Goal: Transaction & Acquisition: Register for event/course

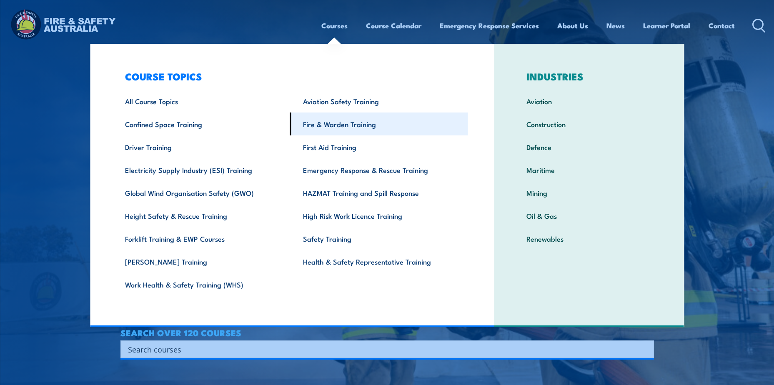
click at [363, 123] on link "Fire & Warden Training" at bounding box center [379, 124] width 178 height 23
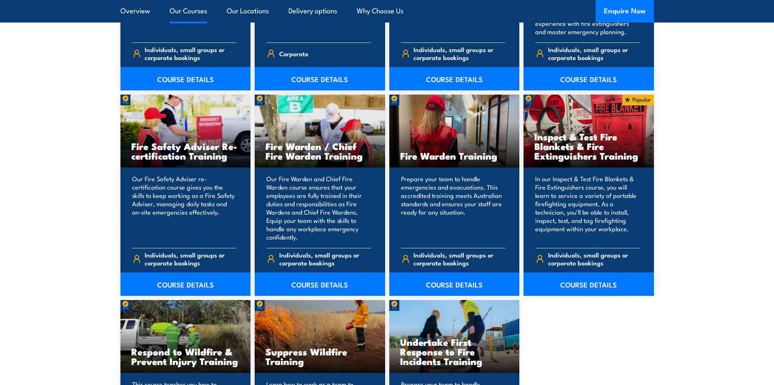
scroll to position [1043, 0]
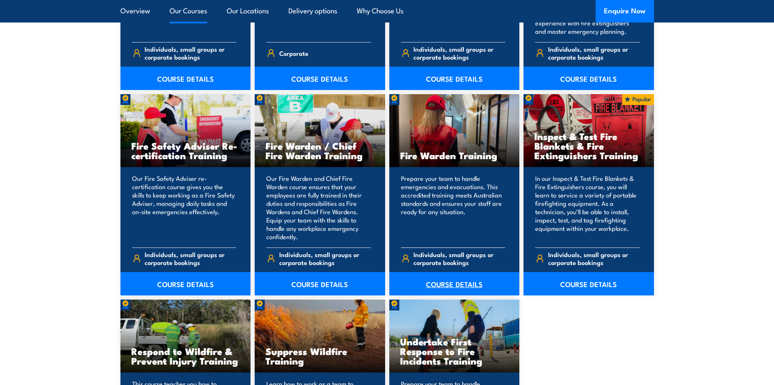
click at [457, 284] on link "COURSE DETAILS" at bounding box center [455, 283] width 131 height 23
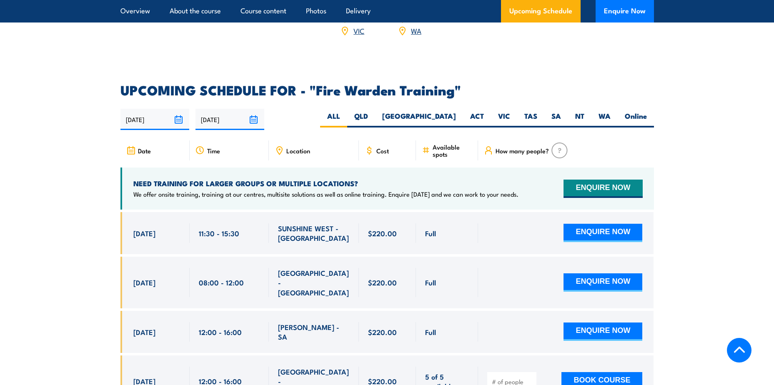
scroll to position [1460, 0]
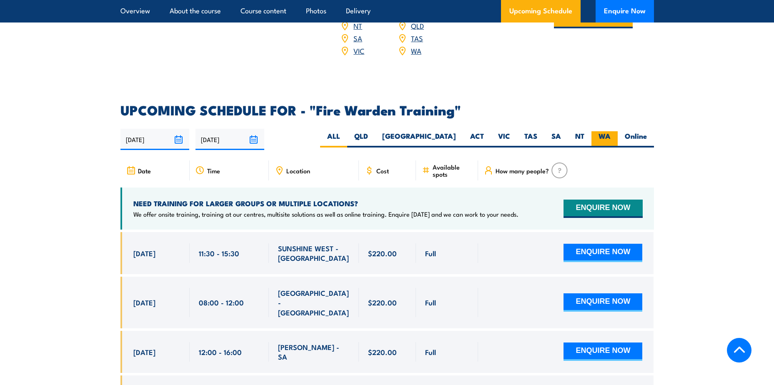
click at [599, 131] on label "WA" at bounding box center [605, 139] width 26 height 16
click at [611, 131] on input "WA" at bounding box center [613, 133] width 5 height 5
radio input "true"
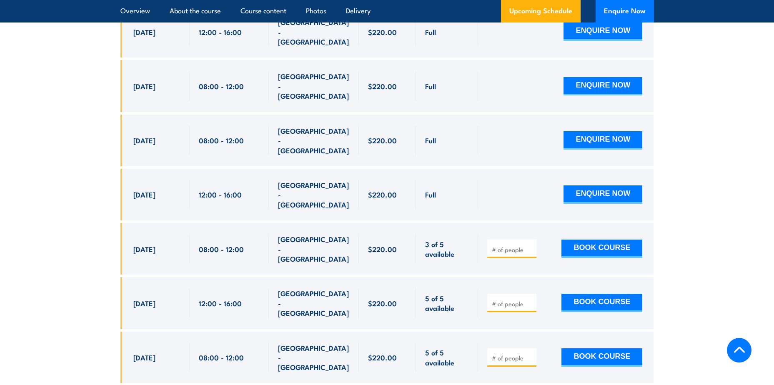
scroll to position [1760, 0]
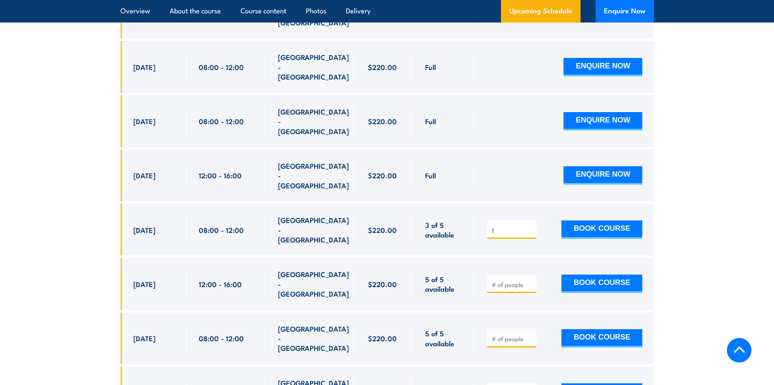
type input "1"
click at [530, 226] on input "1" at bounding box center [513, 230] width 42 height 8
click at [586, 221] on button "BOOK COURSE" at bounding box center [602, 230] width 81 height 18
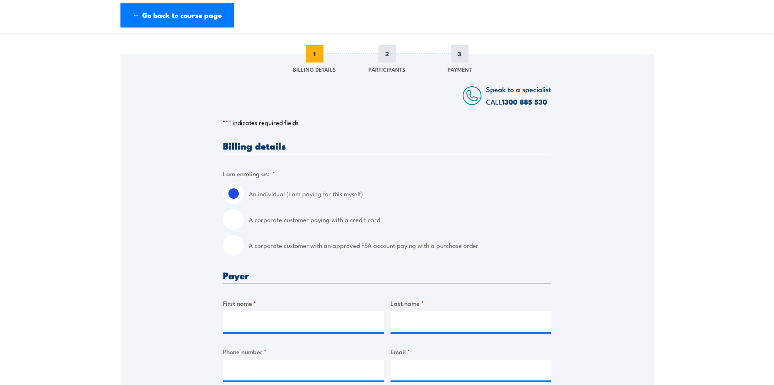
scroll to position [125, 0]
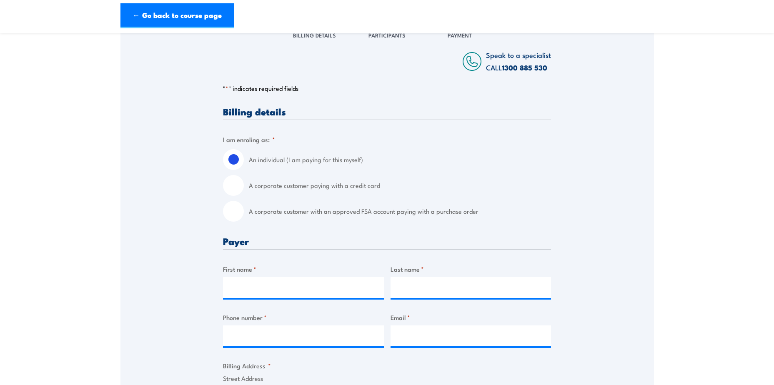
click at [235, 213] on input "A corporate customer with an approved FSA account paying with a purchase order" at bounding box center [233, 211] width 21 height 21
radio input "true"
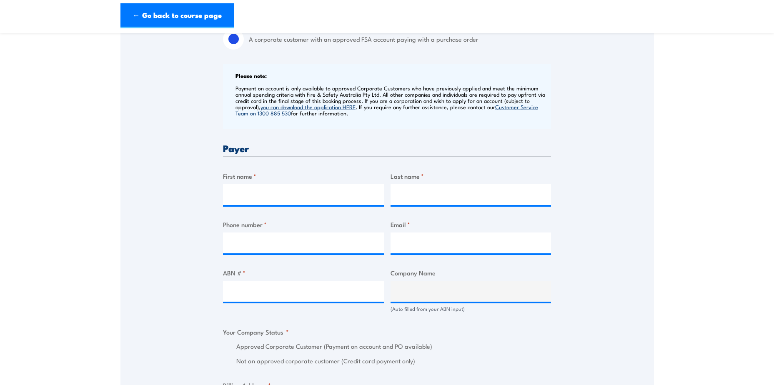
scroll to position [334, 0]
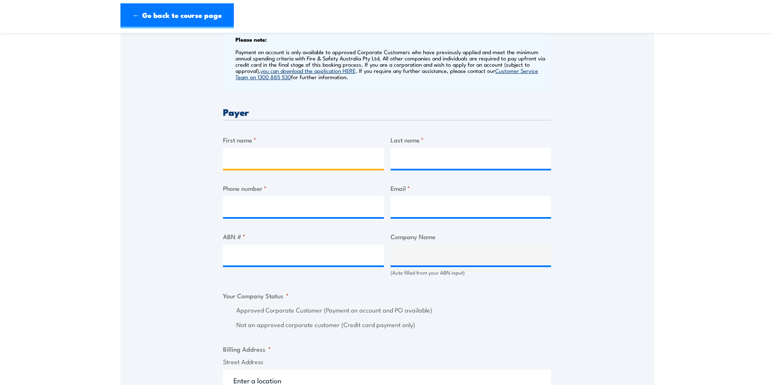
click at [256, 161] on input "First name *" at bounding box center [303, 158] width 161 height 21
type input "Clelia"
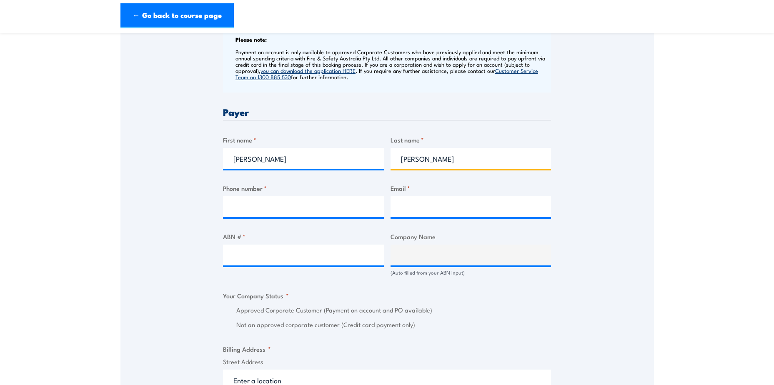
type input "Barbuzza"
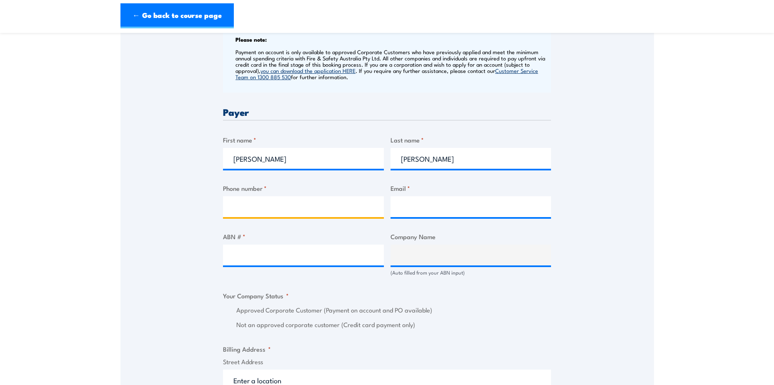
click at [252, 205] on input "Phone number *" at bounding box center [303, 206] width 161 height 21
type input "0403781402"
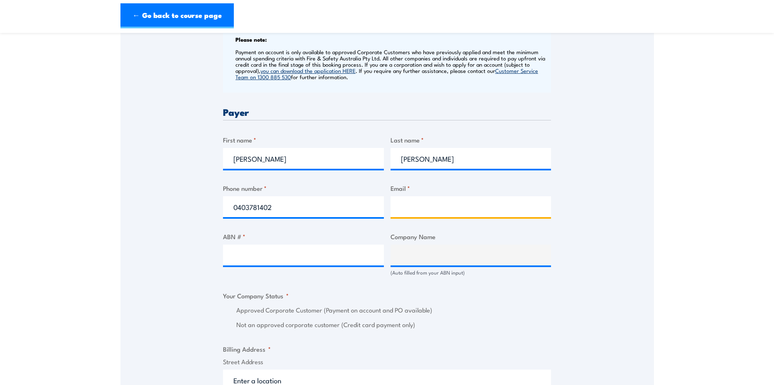
click at [424, 206] on input "Email *" at bounding box center [471, 206] width 161 height 21
type input "training@perthmint.com"
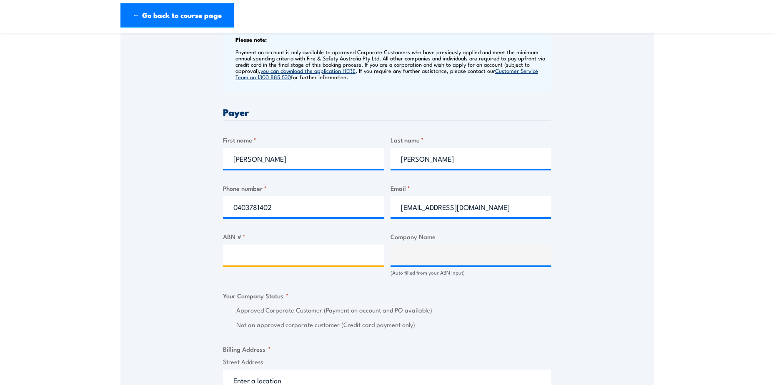
click at [311, 264] on input "ABN # *" at bounding box center [303, 255] width 161 height 21
paste input "98 838 298 431"
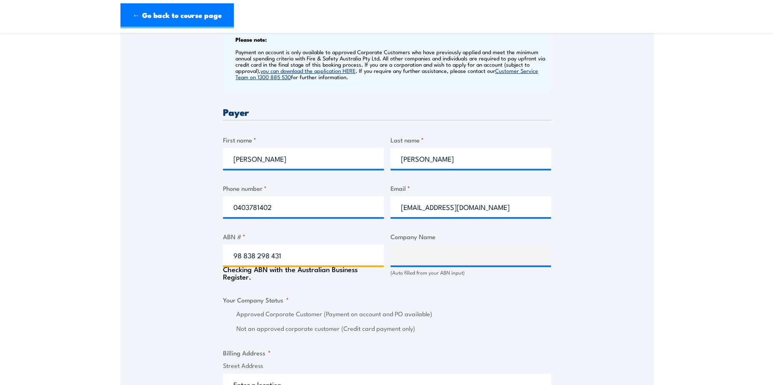
type input "98 838 298 431"
type input "GOLD CORPORATION"
radio input "true"
click at [446, 296] on fieldset "Your Company Status * Approved Corporate Customer (Payment on account and PO av…" at bounding box center [387, 314] width 328 height 39
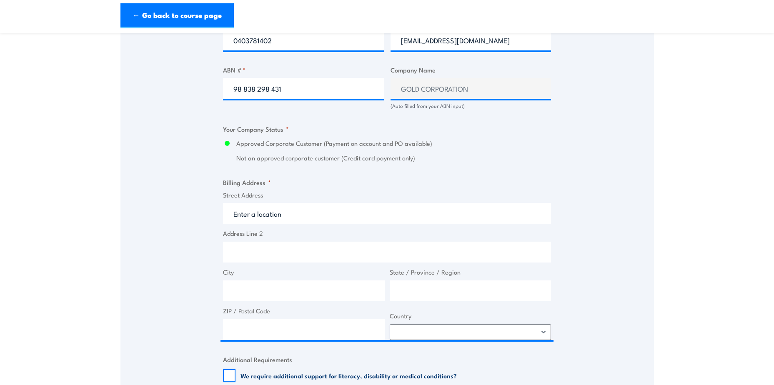
scroll to position [542, 0]
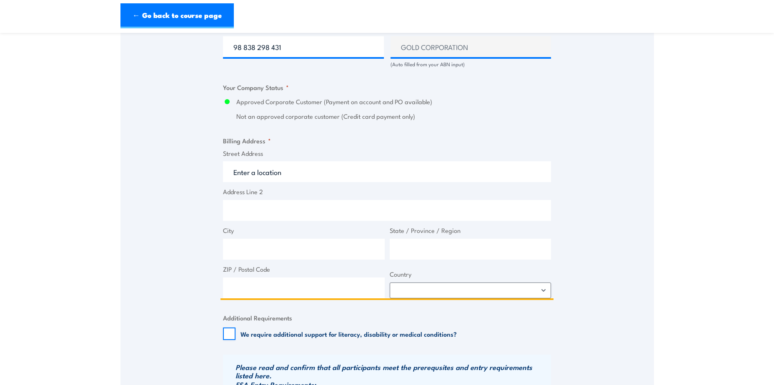
click at [282, 179] on input "Street Address" at bounding box center [387, 171] width 328 height 21
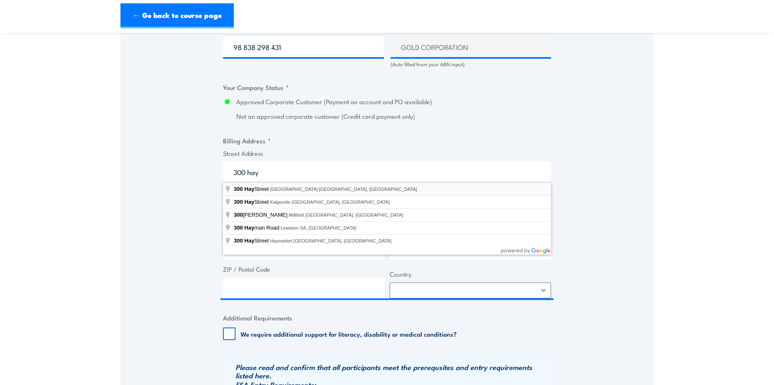
type input "300 Hay Street, Perth WA, Australia"
type input "300 Hay St"
type input "Perth"
type input "Western Australia"
type input "6004"
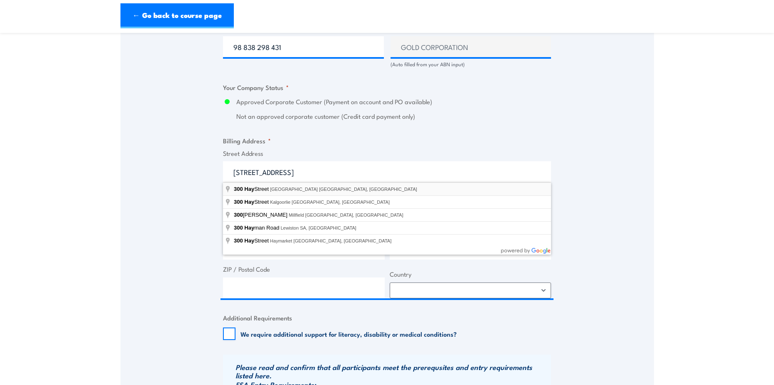
select select "Australia"
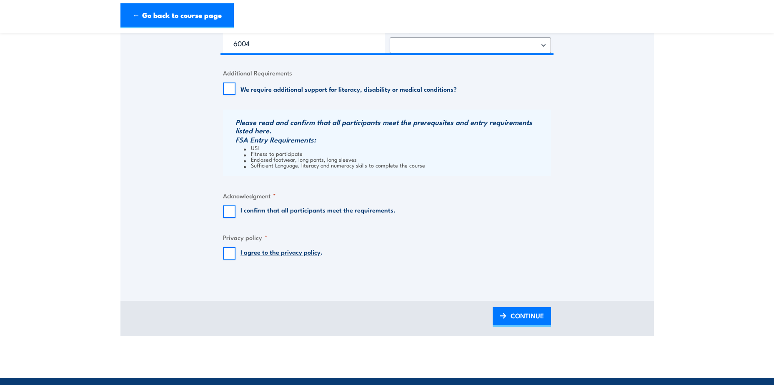
scroll to position [792, 0]
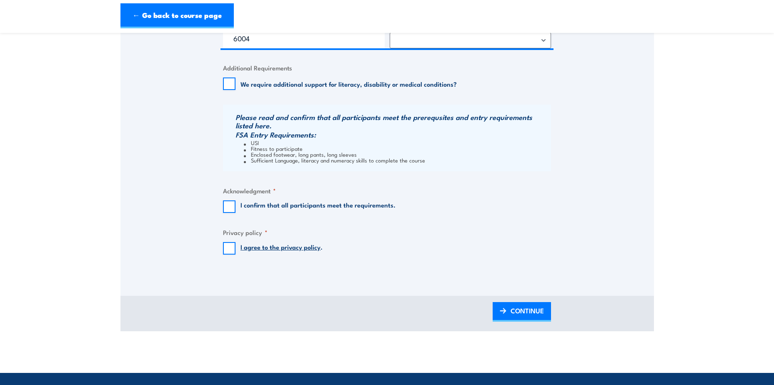
click at [224, 195] on legend "Acknowledgment *" at bounding box center [249, 191] width 53 height 10
click at [224, 204] on input "I confirm that all participants meet the requirements." at bounding box center [229, 207] width 13 height 13
checkbox input "true"
click at [229, 252] on input "I agree to the privacy policy ." at bounding box center [229, 248] width 13 height 13
checkbox input "true"
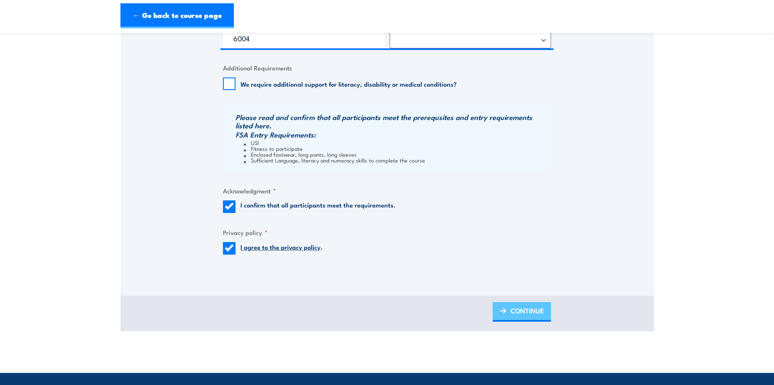
click at [527, 314] on span "CONTINUE" at bounding box center [527, 311] width 33 height 22
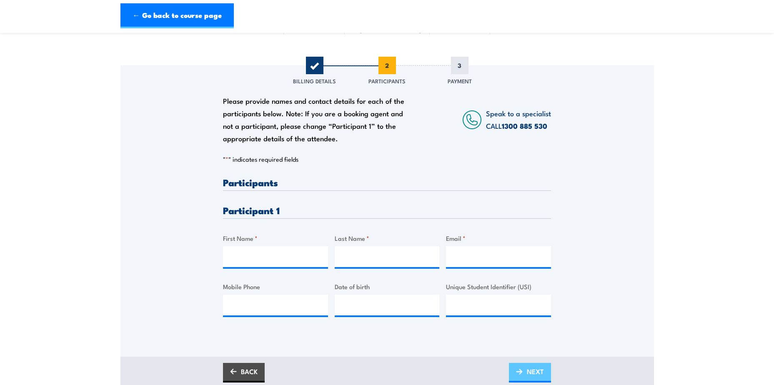
scroll to position [83, 0]
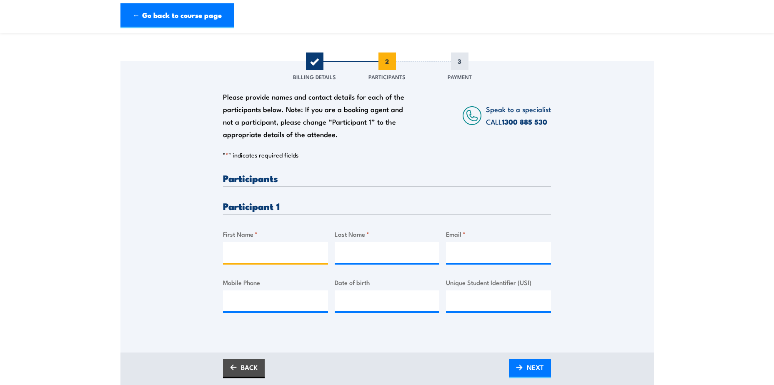
click at [272, 256] on input "First Name *" at bounding box center [275, 252] width 105 height 21
type input "Josh"
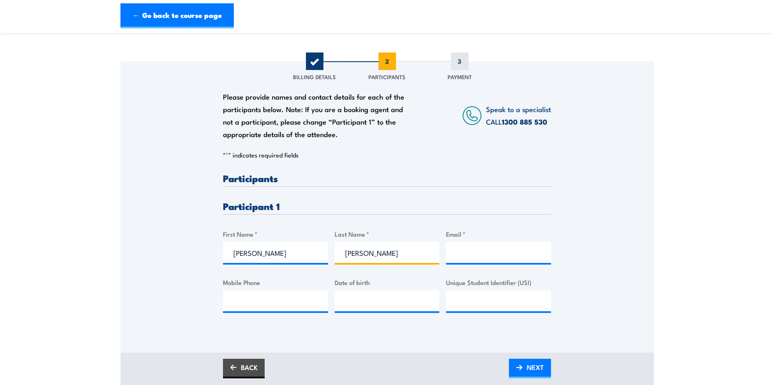
type input "Wijaya"
click at [493, 240] on div "Email *" at bounding box center [498, 246] width 105 height 34
click at [491, 245] on input "Email *" at bounding box center [498, 252] width 105 height 21
paste input "Josh.wijaya@perthmint.com"
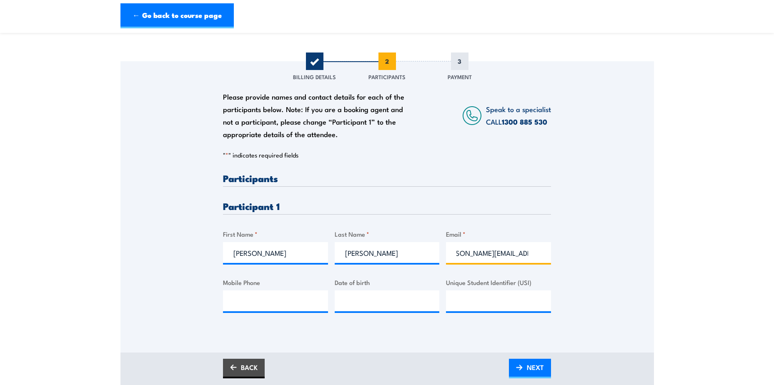
type input "Josh.wijaya@perthmint.com"
click at [256, 299] on input "Mobile Phone" at bounding box center [275, 301] width 105 height 21
paste input "0449988796"
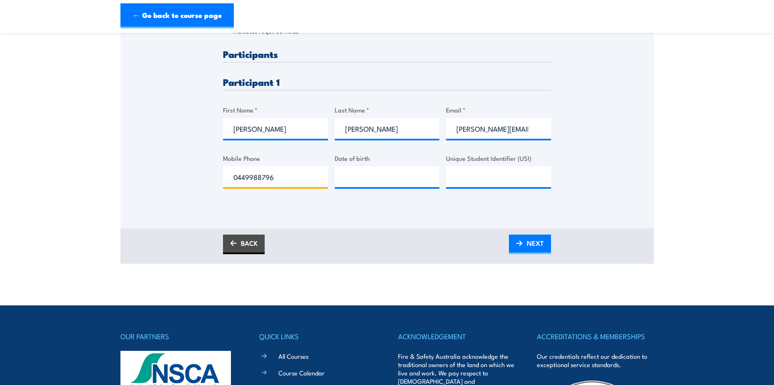
scroll to position [209, 0]
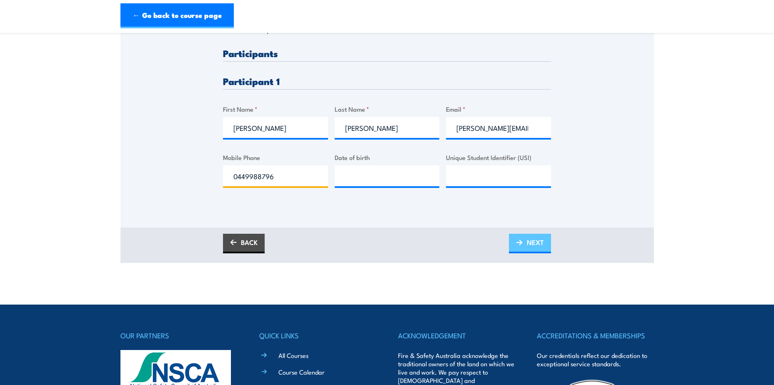
type input "0449988796"
click at [541, 239] on span "NEXT" at bounding box center [535, 242] width 17 height 22
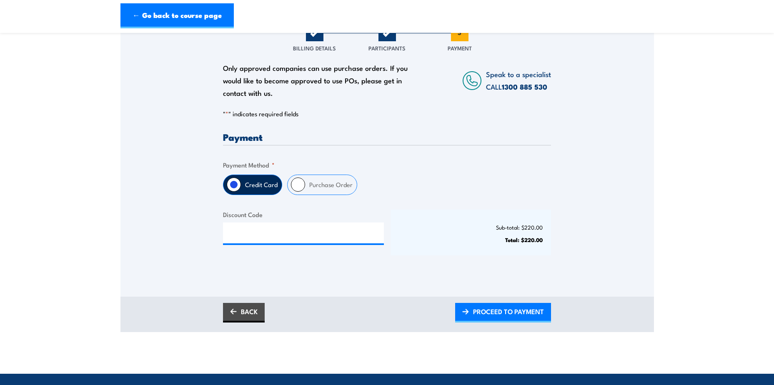
scroll to position [167, 0]
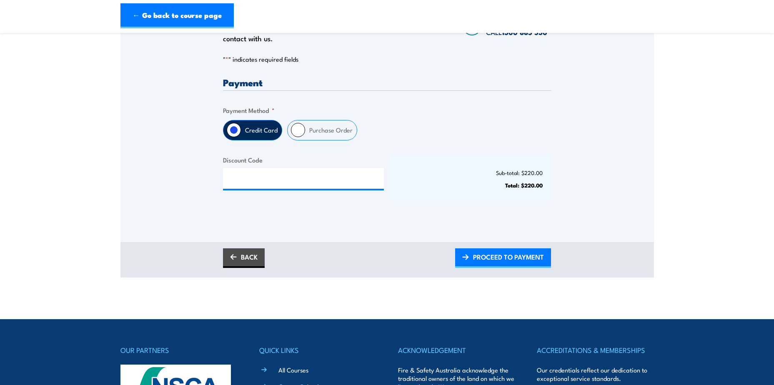
click at [293, 137] on div "Purchase Order" at bounding box center [322, 130] width 70 height 20
click at [298, 134] on input "Purchase Order" at bounding box center [298, 130] width 14 height 14
radio input "true"
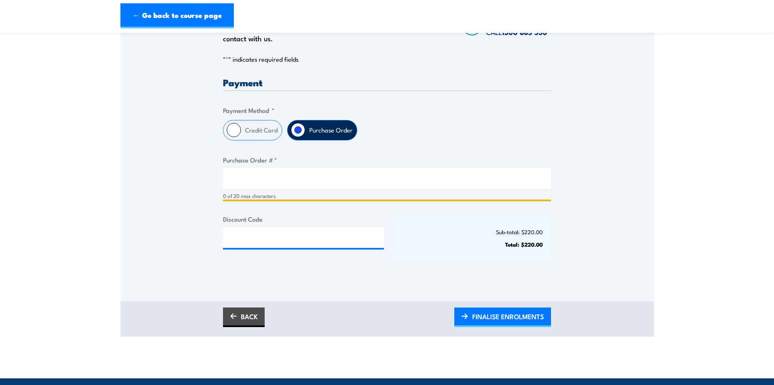
click at [246, 177] on input "Purchase Order # *" at bounding box center [387, 178] width 328 height 21
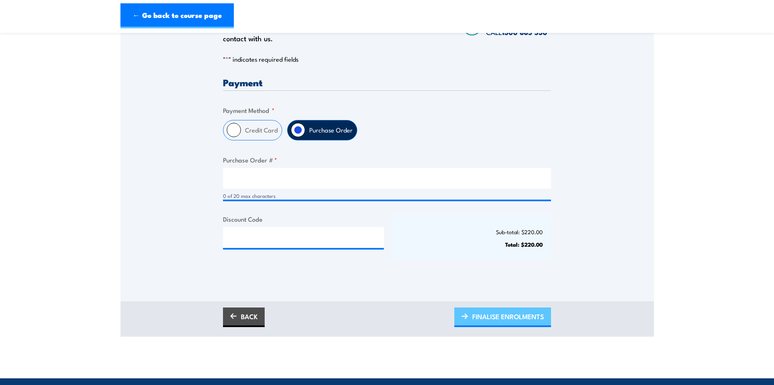
click at [504, 310] on span "FINALISE ENROLMENTS" at bounding box center [509, 317] width 72 height 22
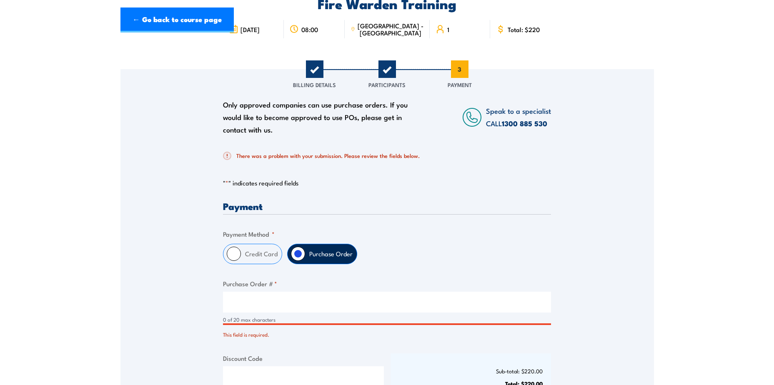
scroll to position [209, 0]
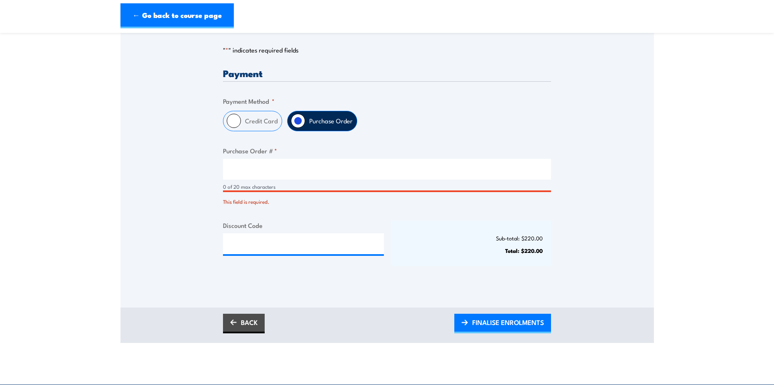
click at [260, 174] on input "Purchase Order # *" at bounding box center [387, 169] width 328 height 21
type input "PO"
click at [503, 321] on span "FINALISE ENROLMENTS" at bounding box center [509, 323] width 72 height 22
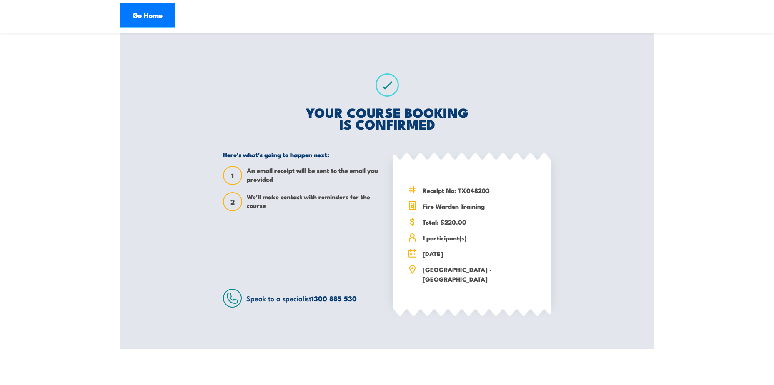
scroll to position [125, 0]
